Goal: Information Seeking & Learning: Find specific fact

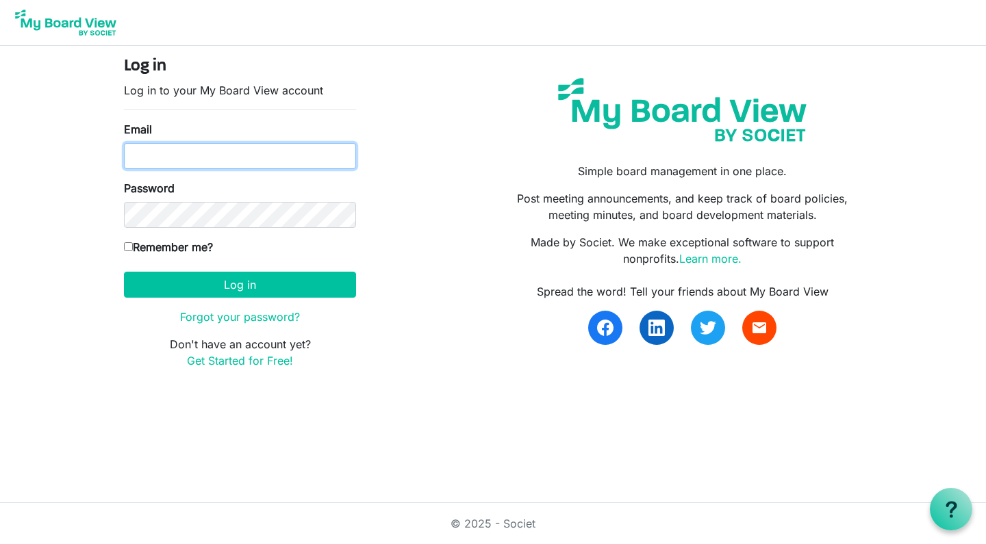
type input "ted@regenbrampton.com"
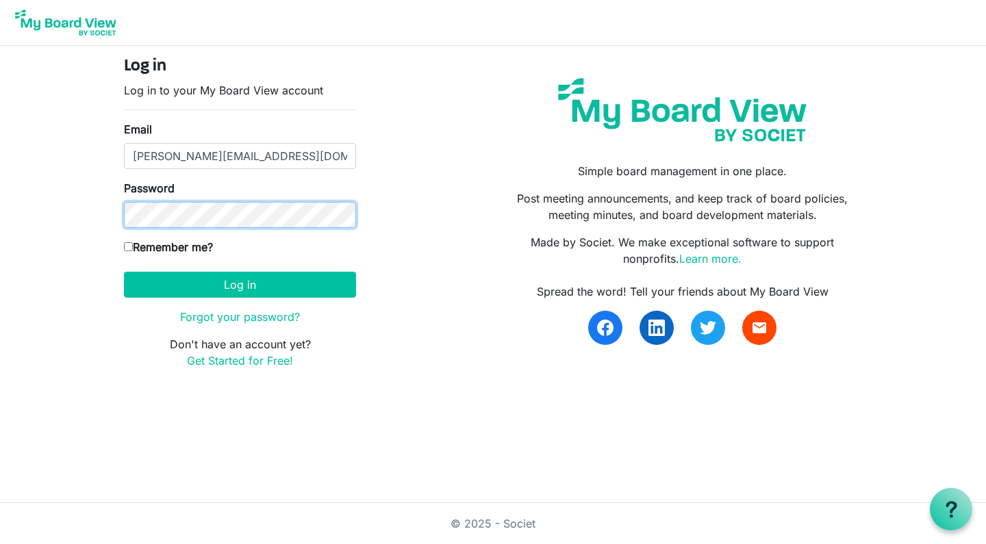
click at [240, 284] on button "Log in" at bounding box center [240, 285] width 232 height 26
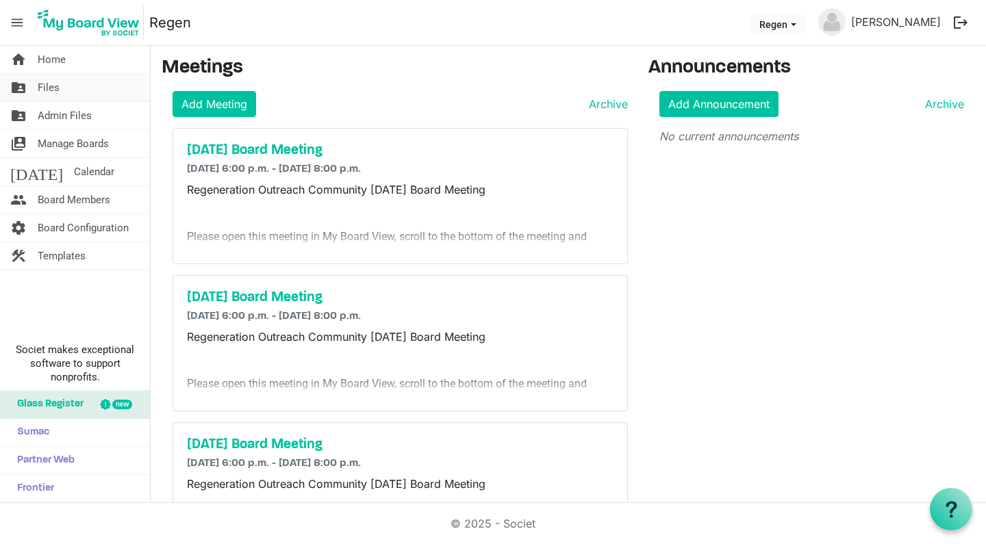
click at [44, 83] on span "Files" at bounding box center [49, 87] width 22 height 27
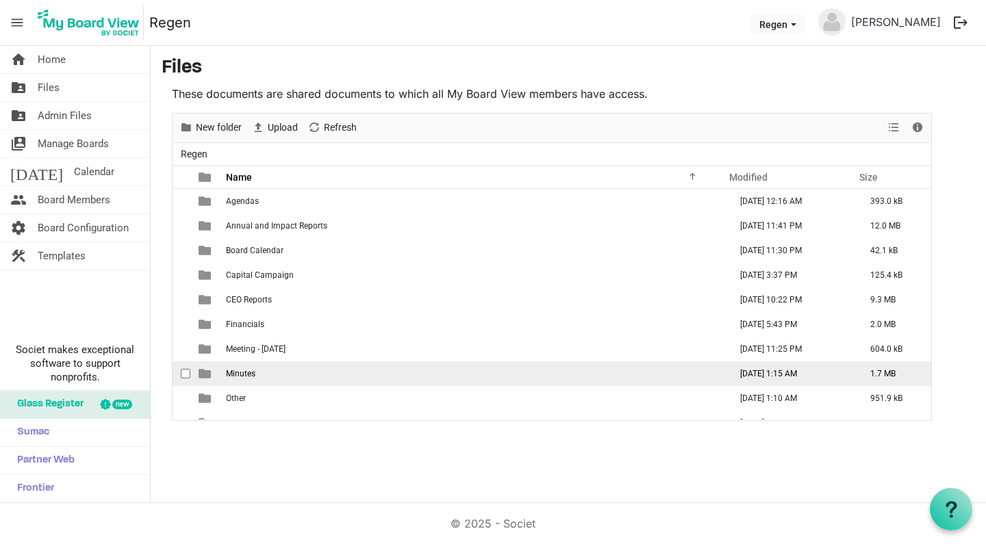
click at [248, 377] on span "Minutes" at bounding box center [240, 374] width 29 height 10
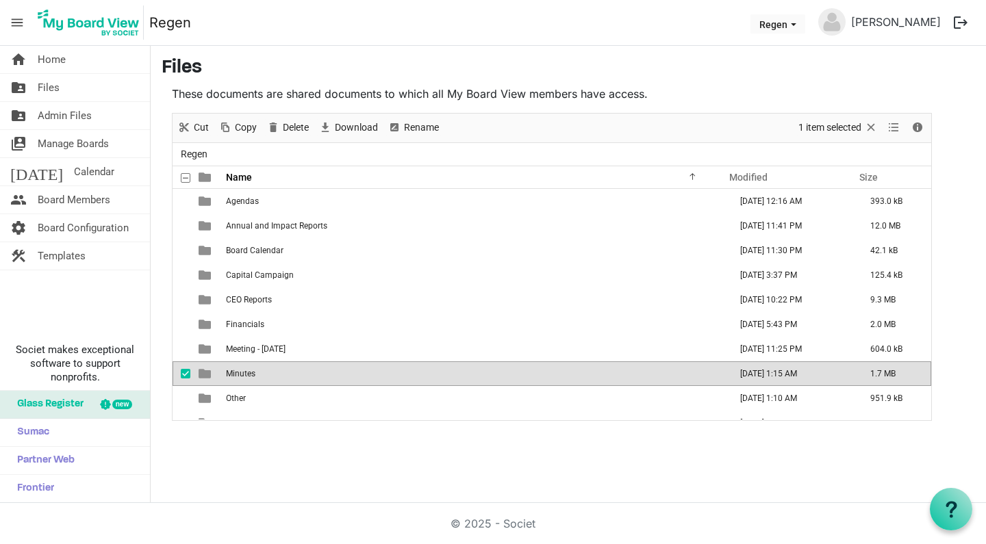
click at [211, 368] on td "is template cell column header type" at bounding box center [205, 373] width 31 height 25
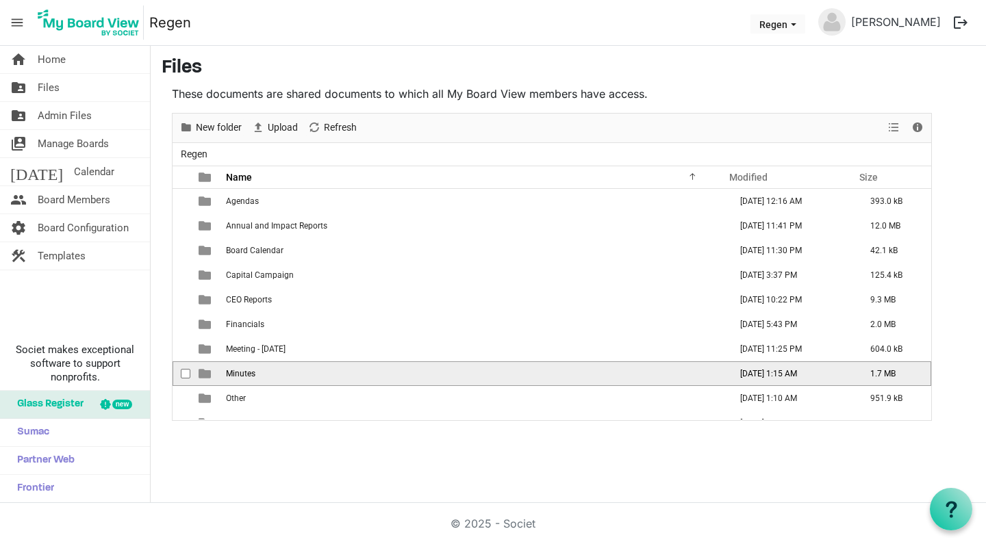
click at [211, 368] on td "is template cell column header type" at bounding box center [205, 373] width 31 height 25
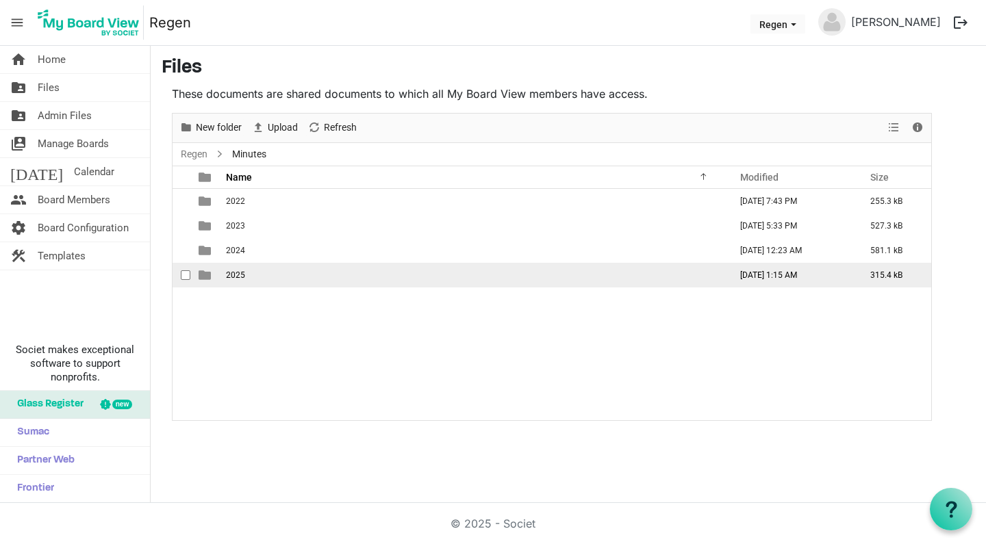
click at [231, 278] on span "2025" at bounding box center [235, 275] width 19 height 10
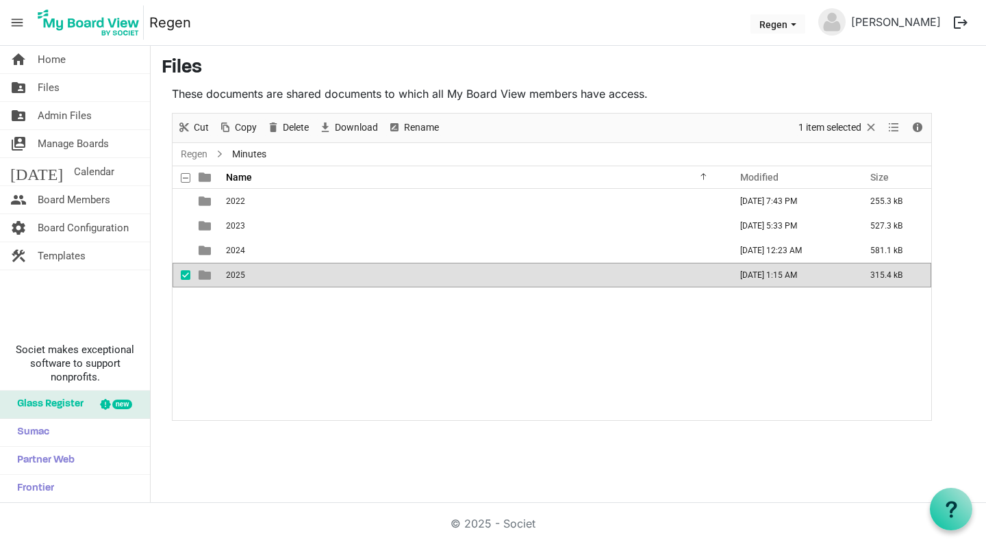
click at [231, 278] on span "2025" at bounding box center [235, 275] width 19 height 10
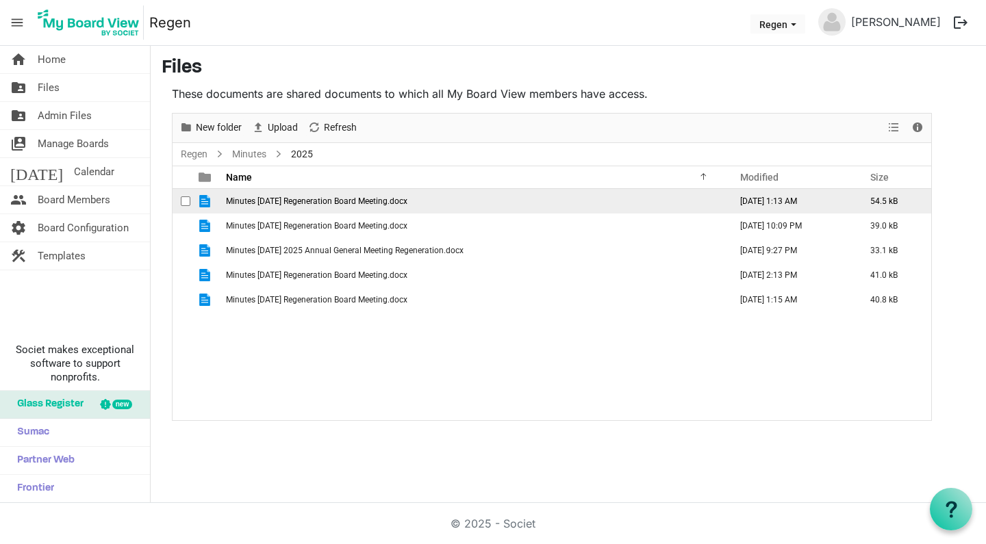
click at [312, 205] on span "Minutes [DATE] Regeneration Board Meeting.docx" at bounding box center [316, 201] width 181 height 10
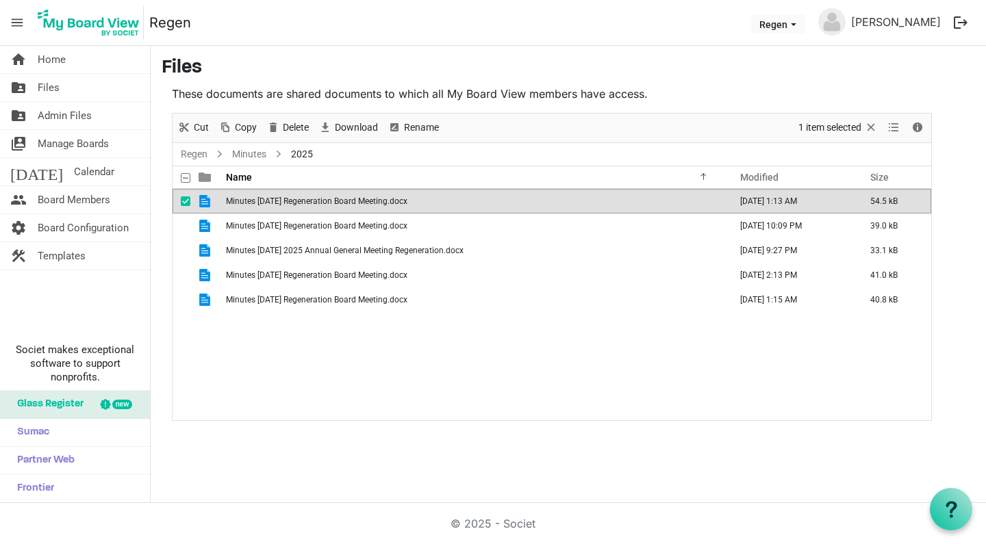
click at [312, 205] on span "Minutes [DATE] Regeneration Board Meeting.docx" at bounding box center [316, 201] width 181 height 10
click at [255, 203] on span "Minutes [DATE] Regeneration Board Meeting.docx" at bounding box center [316, 201] width 181 height 10
click at [278, 231] on td "Minutes [DATE] Regeneration Board Meeting.docx" at bounding box center [474, 226] width 504 height 25
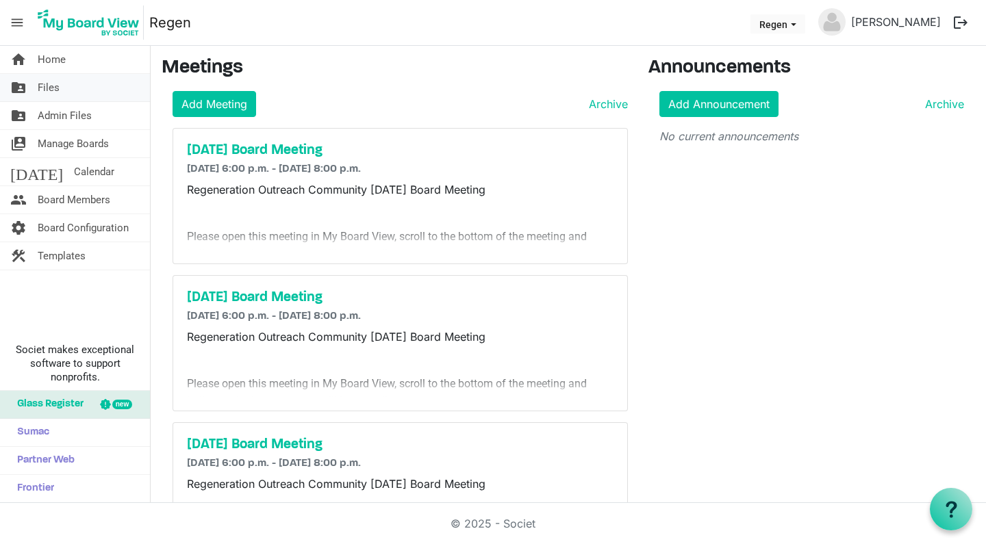
click at [67, 93] on link "folder_shared Files" at bounding box center [75, 87] width 150 height 27
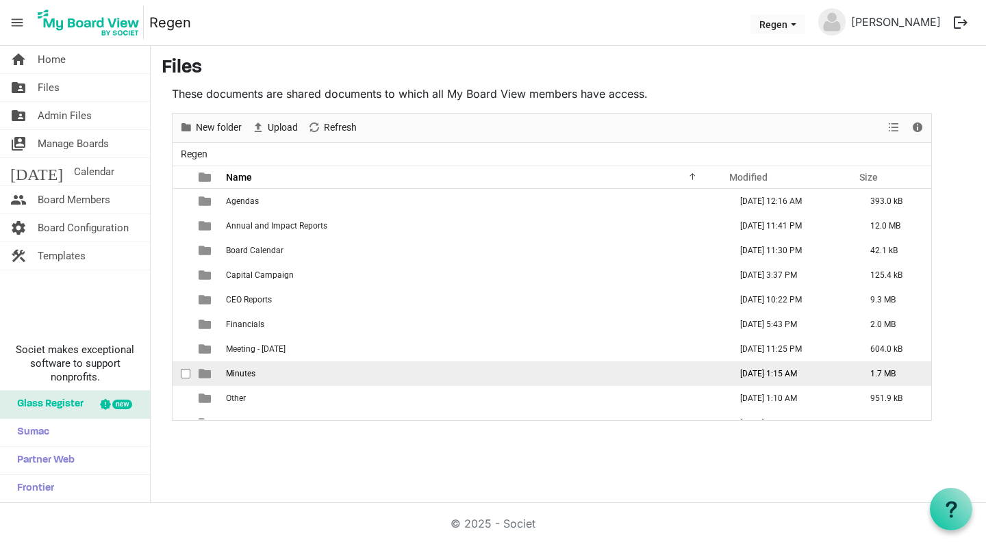
click at [199, 374] on span "is template cell column header type" at bounding box center [205, 374] width 12 height 12
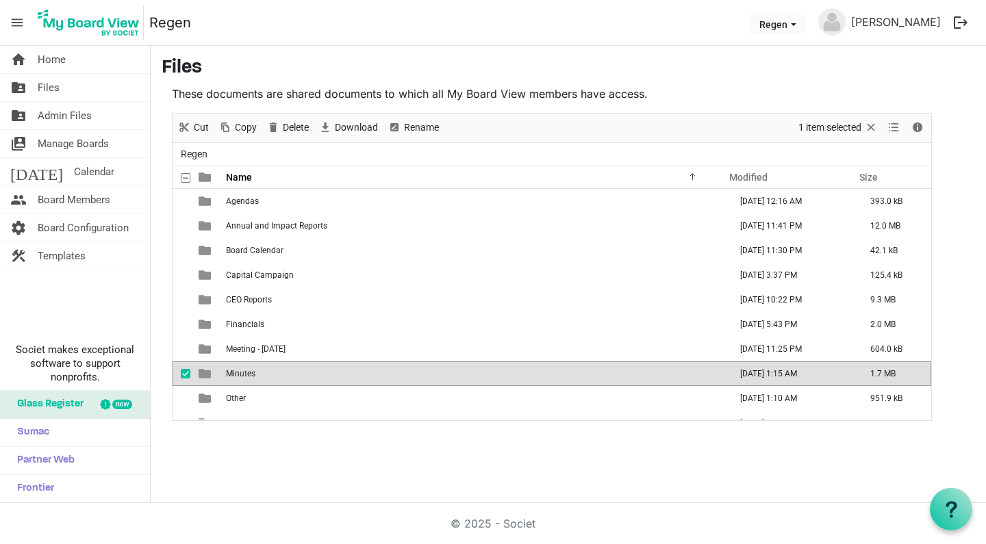
click at [199, 374] on span "is template cell column header type" at bounding box center [205, 374] width 12 height 12
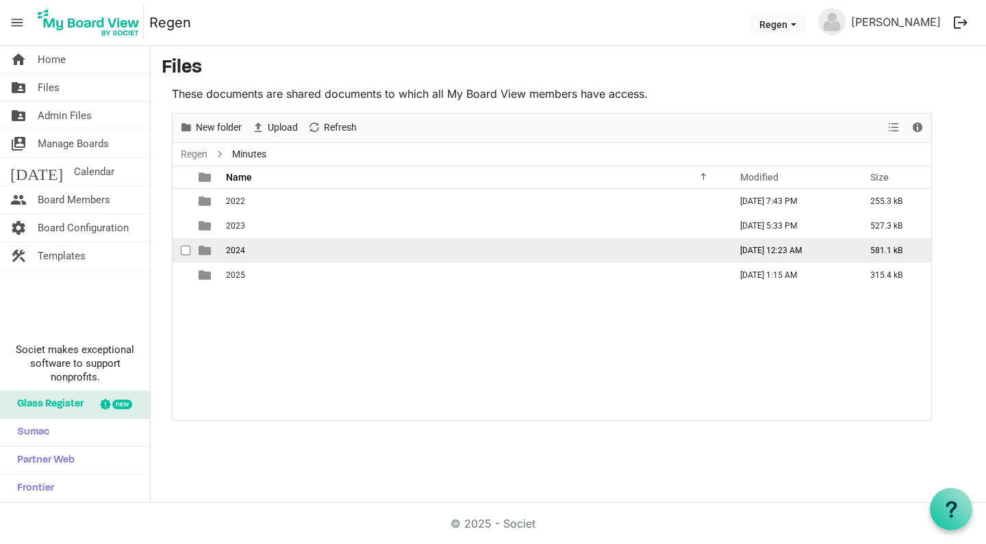
click at [222, 251] on td "2024" at bounding box center [474, 250] width 504 height 25
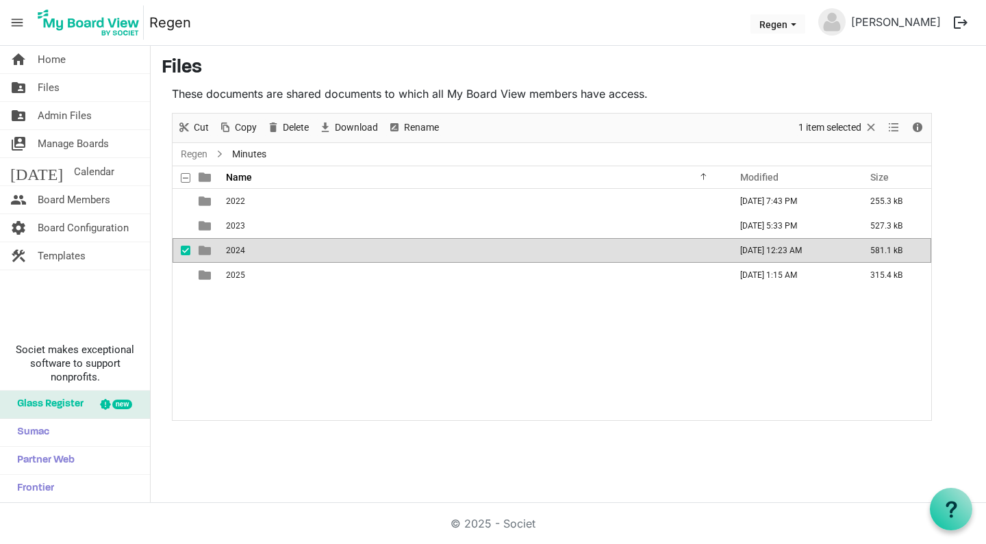
click at [222, 251] on td "2024" at bounding box center [474, 250] width 504 height 25
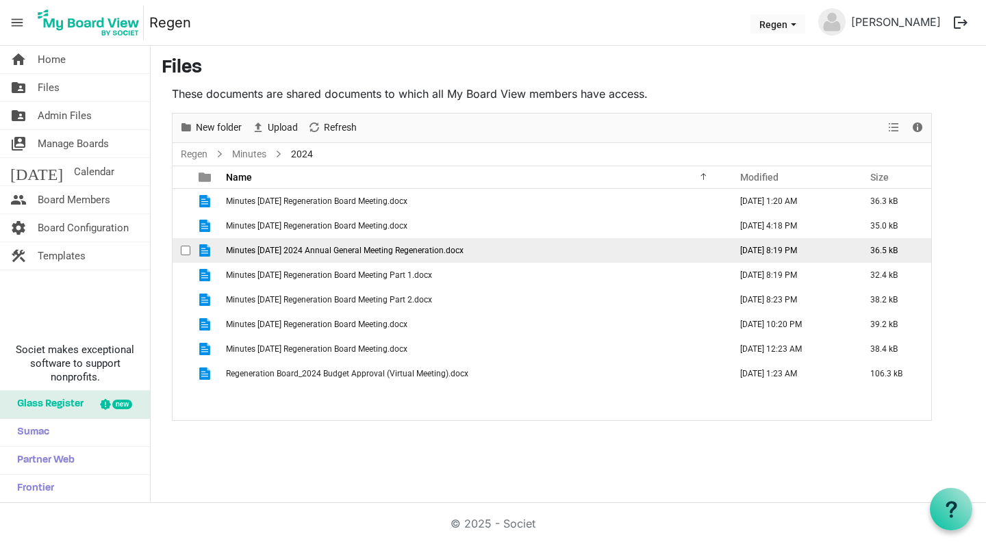
click at [357, 248] on span "Minutes 2024-05-27 2024 Annual General Meeting Regeneration.docx" at bounding box center [345, 251] width 238 height 10
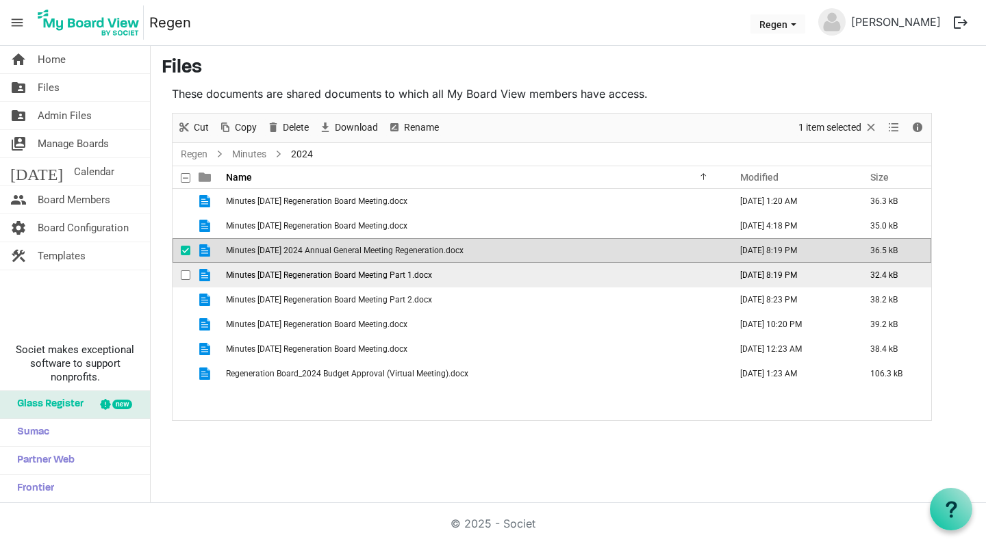
click at [337, 276] on span "Minutes 2024-05-27 Regeneration Board Meeting Part 1.docx" at bounding box center [329, 275] width 206 height 10
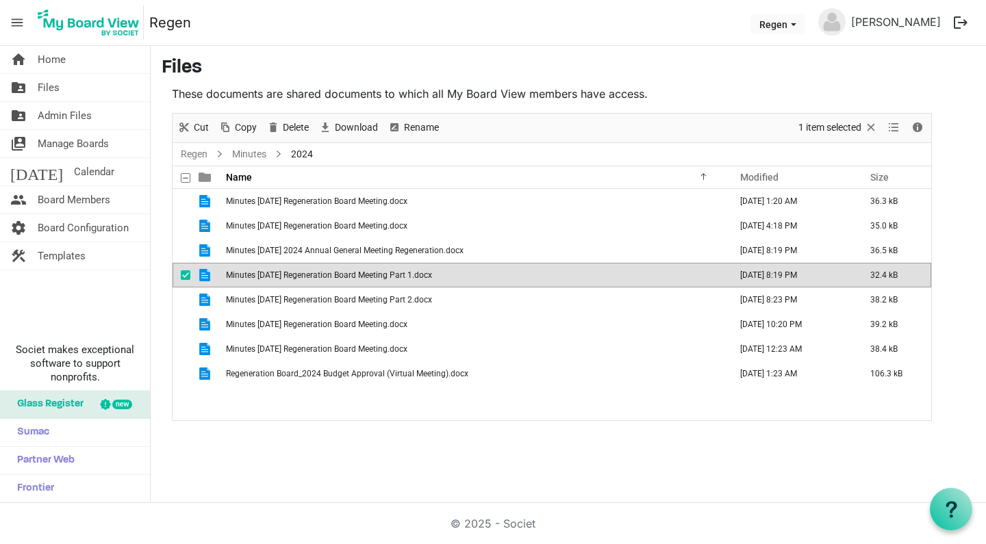
click at [337, 276] on span "Minutes 2024-05-27 Regeneration Board Meeting Part 1.docx" at bounding box center [329, 275] width 206 height 10
click at [264, 279] on span "Minutes 2024-05-27 Regeneration Board Meeting Part 1.docx" at bounding box center [329, 275] width 206 height 10
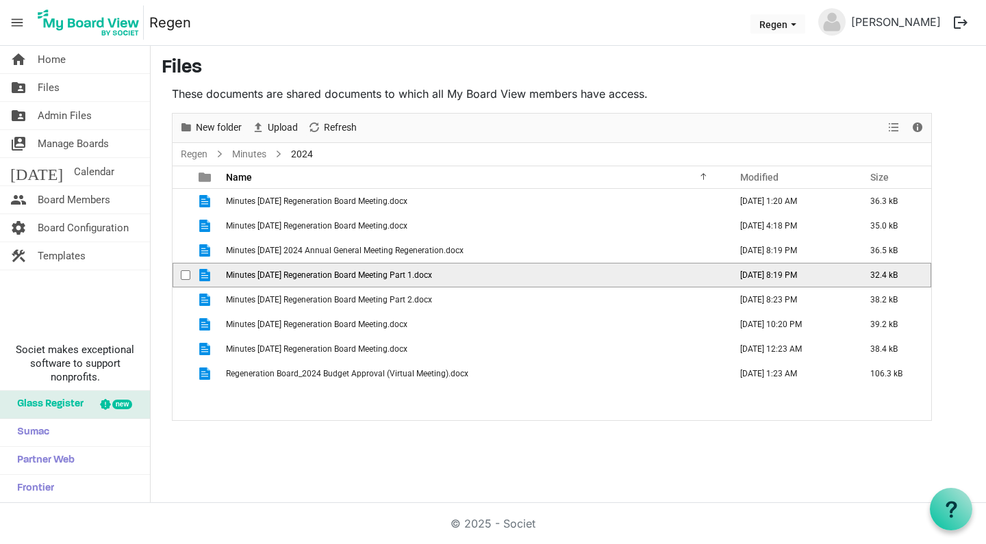
click at [264, 279] on span "Minutes 2024-05-27 Regeneration Board Meeting Part 1.docx" at bounding box center [329, 275] width 206 height 10
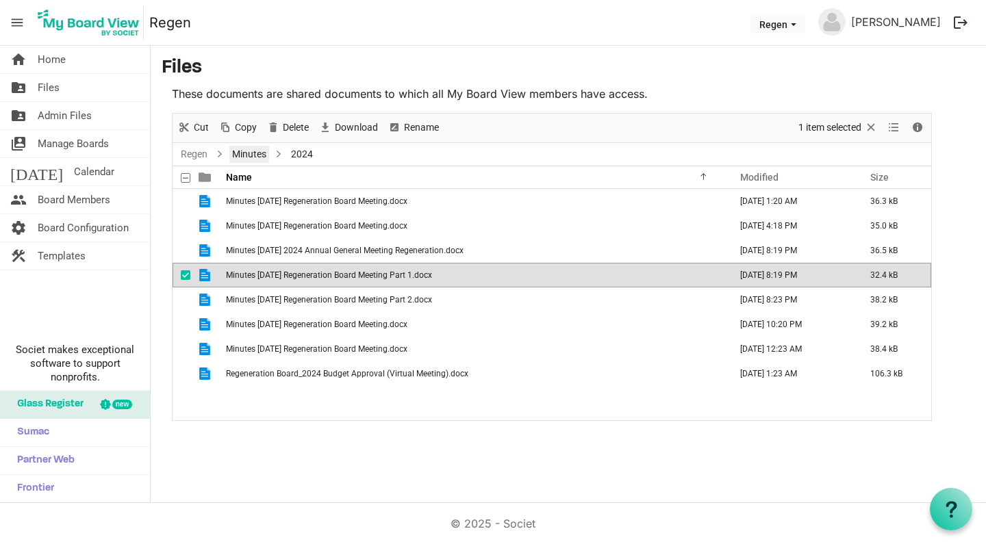
click at [246, 155] on link "Minutes" at bounding box center [249, 154] width 40 height 17
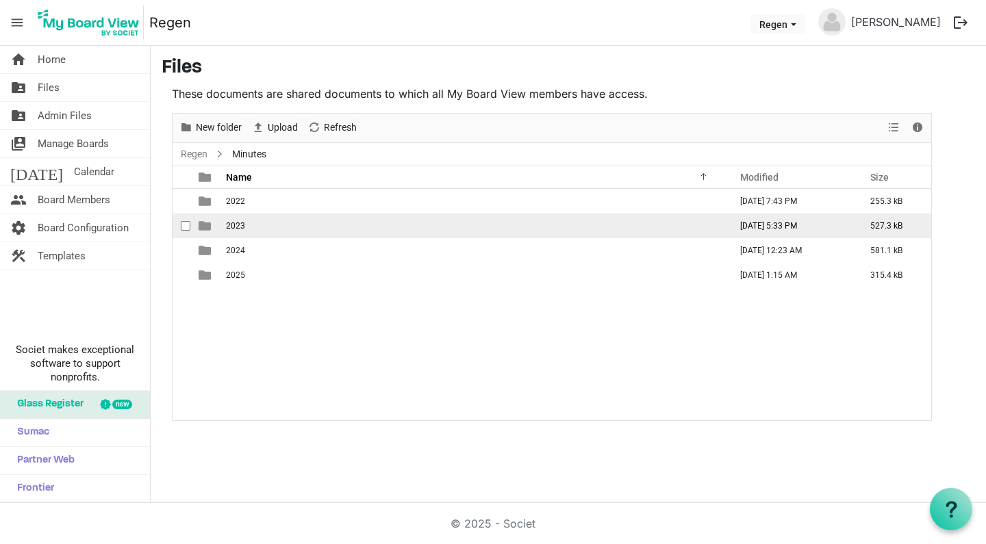
click at [236, 219] on td "2023" at bounding box center [474, 226] width 504 height 25
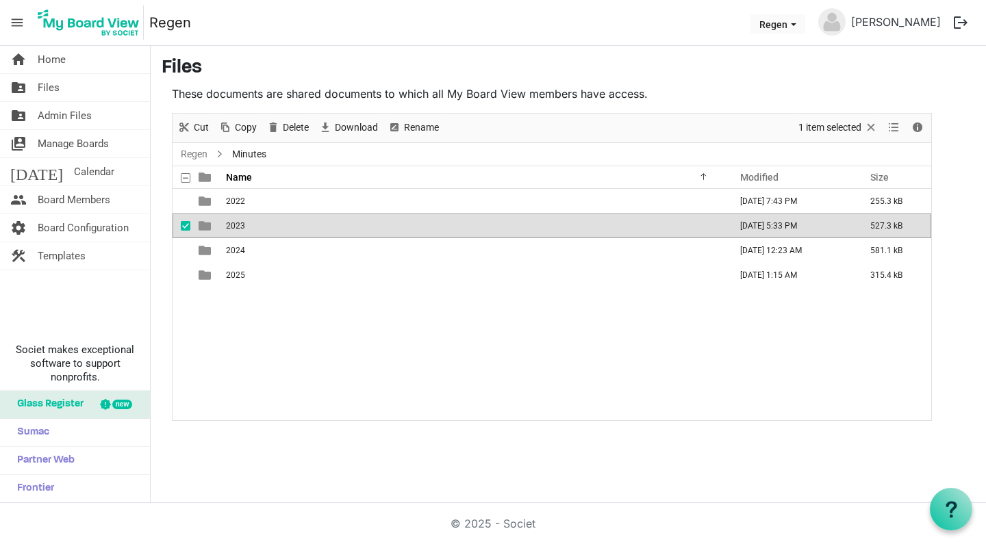
click at [236, 219] on td "2023" at bounding box center [474, 226] width 504 height 25
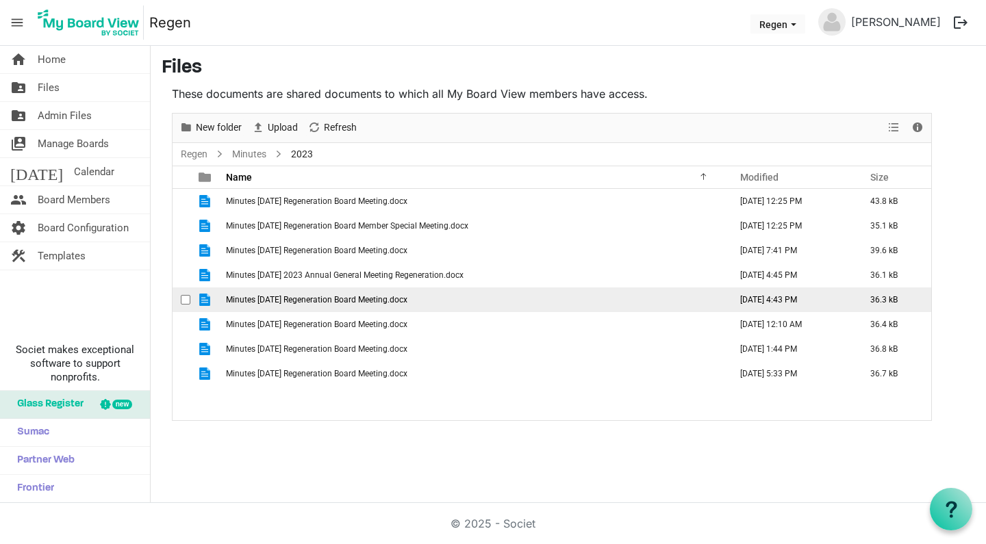
click at [285, 301] on span "Minutes 2023-05-29 Regeneration Board Meeting.docx" at bounding box center [316, 300] width 181 height 10
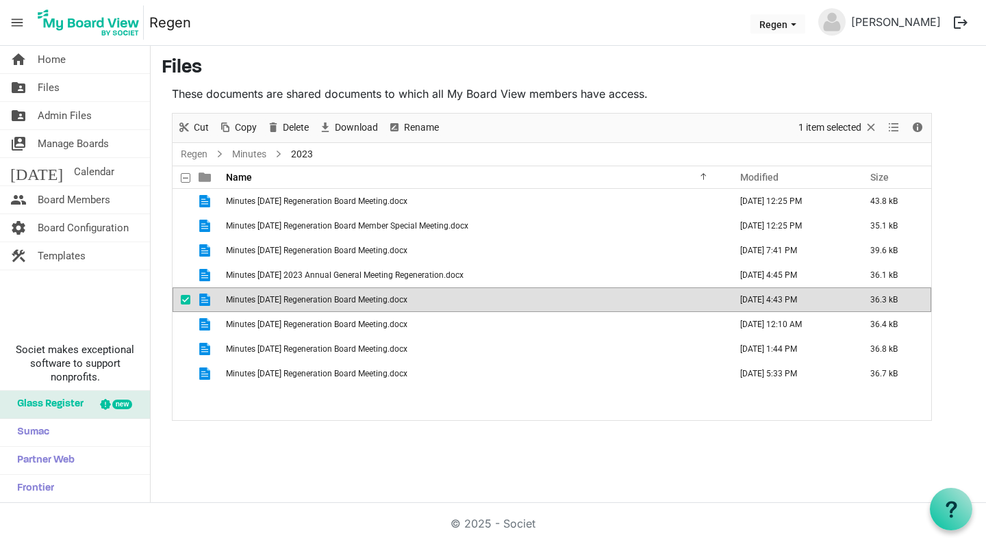
click at [285, 301] on span "Minutes 2023-05-29 Regeneration Board Meeting.docx" at bounding box center [316, 300] width 181 height 10
